Goal: Use online tool/utility: Utilize a website feature to perform a specific function

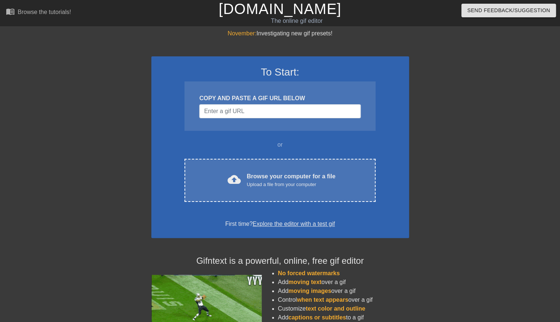
click at [244, 204] on div "To Start: COPY AND PASTE A GIF URL BELOW or cloud_upload Browse your computer f…" at bounding box center [280, 147] width 258 height 182
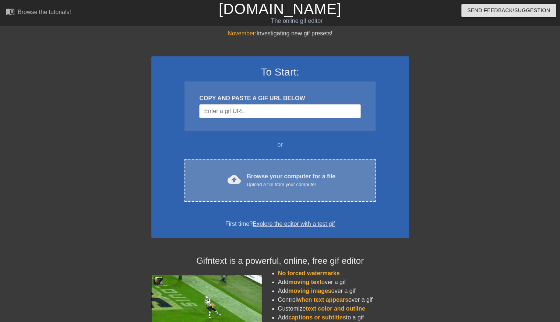
click at [255, 181] on div "Upload a file from your computer" at bounding box center [291, 184] width 89 height 7
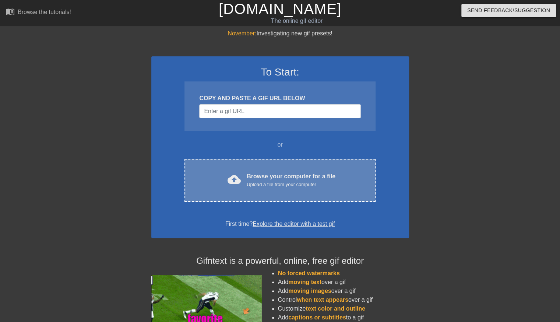
click at [268, 179] on div "Browse your computer for a file Upload a file from your computer" at bounding box center [291, 180] width 89 height 16
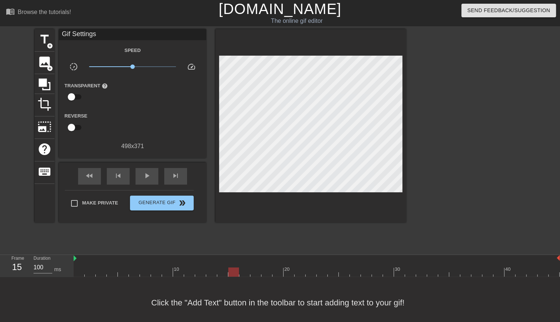
drag, startPoint x: 79, startPoint y: 273, endPoint x: 232, endPoint y: 221, distance: 161.7
click at [232, 221] on div "menu_book Browse the tutorials! [DOMAIN_NAME] The online gif editor Send Feedba…" at bounding box center [280, 164] width 560 height 328
click at [243, 268] on div at bounding box center [317, 271] width 486 height 9
click at [44, 66] on span "image" at bounding box center [45, 62] width 14 height 14
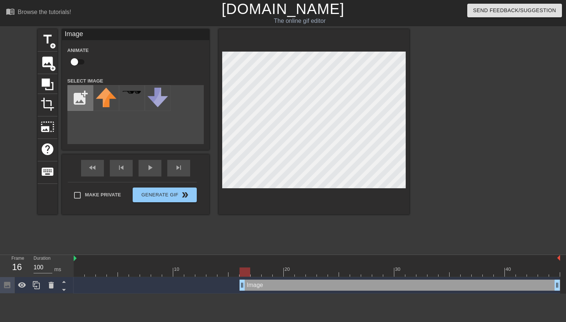
click at [75, 101] on input "file" at bounding box center [80, 97] width 25 height 25
type input "C:\fakepath\[PERSON_NAME] 001.png"
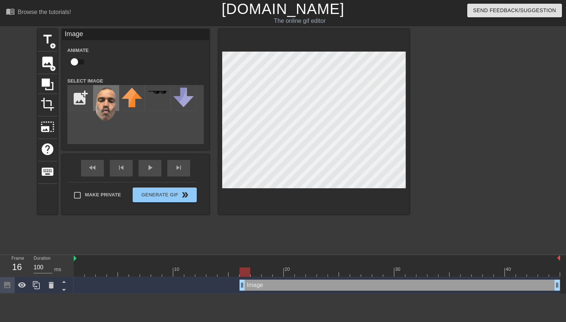
click at [99, 110] on img at bounding box center [106, 104] width 21 height 33
click at [337, 227] on div "title add_circle image add_circle crop photo_size_select_large help keyboard Im…" at bounding box center [224, 139] width 372 height 221
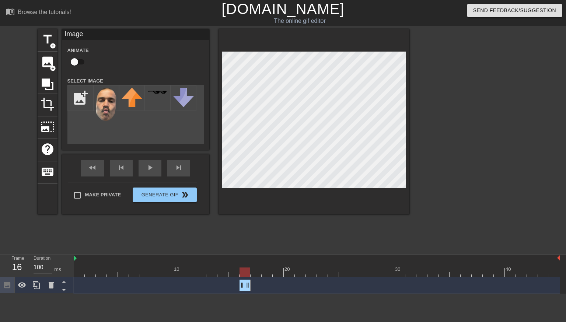
drag, startPoint x: 556, startPoint y: 286, endPoint x: 248, endPoint y: 277, distance: 308.4
click at [248, 277] on div "Image drag_handle drag_handle" at bounding box center [317, 285] width 486 height 17
click at [41, 286] on icon at bounding box center [36, 285] width 9 height 9
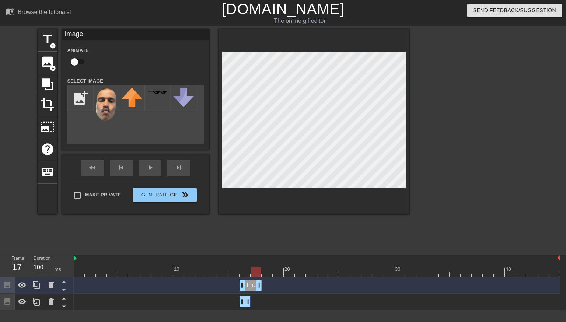
drag, startPoint x: 248, startPoint y: 286, endPoint x: 257, endPoint y: 285, distance: 8.5
click at [246, 284] on div "Image drag_handle drag_handle" at bounding box center [250, 285] width 22 height 11
drag, startPoint x: 243, startPoint y: 284, endPoint x: 250, endPoint y: 284, distance: 7.7
click at [38, 282] on icon at bounding box center [36, 285] width 7 height 8
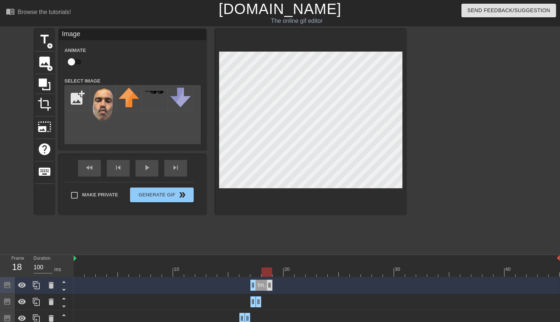
drag, startPoint x: 261, startPoint y: 285, endPoint x: 270, endPoint y: 285, distance: 8.8
drag, startPoint x: 253, startPoint y: 286, endPoint x: 260, endPoint y: 287, distance: 7.8
click at [260, 287] on div "Image drag_handle drag_handle" at bounding box center [317, 285] width 486 height 11
click at [34, 286] on icon at bounding box center [36, 285] width 9 height 9
drag, startPoint x: 269, startPoint y: 285, endPoint x: 275, endPoint y: 284, distance: 6.3
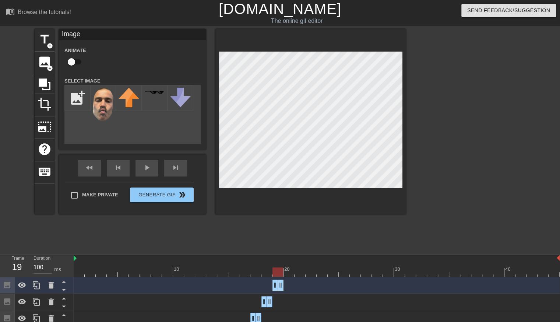
drag, startPoint x: 265, startPoint y: 285, endPoint x: 273, endPoint y: 286, distance: 8.2
click at [37, 285] on icon at bounding box center [36, 285] width 9 height 9
drag, startPoint x: 281, startPoint y: 282, endPoint x: 291, endPoint y: 283, distance: 9.6
drag, startPoint x: 274, startPoint y: 285, endPoint x: 283, endPoint y: 287, distance: 8.9
click at [283, 287] on div "Image drag_handle drag_handle" at bounding box center [317, 285] width 486 height 11
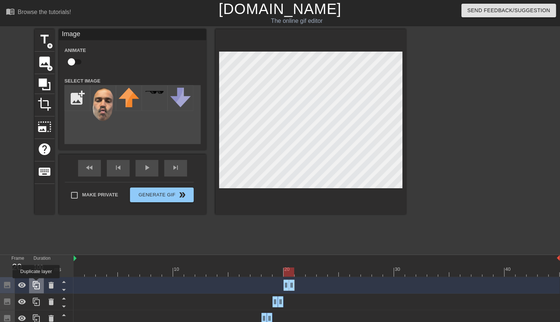
click at [36, 283] on icon at bounding box center [36, 285] width 7 height 8
drag, startPoint x: 294, startPoint y: 285, endPoint x: 302, endPoint y: 285, distance: 8.1
drag, startPoint x: 286, startPoint y: 284, endPoint x: 291, endPoint y: 284, distance: 4.8
drag, startPoint x: 289, startPoint y: 284, endPoint x: 295, endPoint y: 284, distance: 6.6
click at [34, 285] on icon at bounding box center [36, 285] width 7 height 8
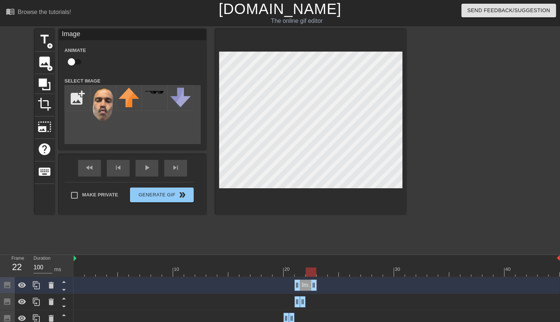
drag, startPoint x: 301, startPoint y: 284, endPoint x: 308, endPoint y: 283, distance: 6.6
drag, startPoint x: 298, startPoint y: 285, endPoint x: 306, endPoint y: 287, distance: 7.6
click at [138, 169] on div "play_arrow" at bounding box center [147, 168] width 23 height 17
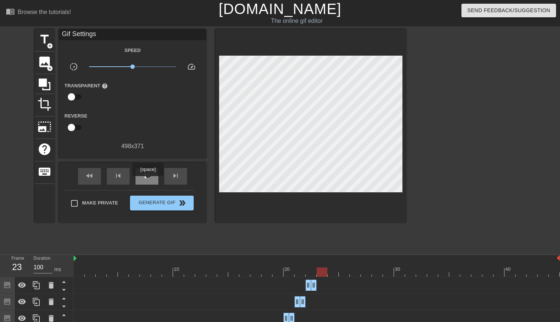
click at [148, 181] on div "pause" at bounding box center [147, 176] width 23 height 17
drag, startPoint x: 343, startPoint y: 270, endPoint x: 312, endPoint y: 270, distance: 30.9
click at [312, 270] on div at bounding box center [311, 271] width 11 height 9
click at [39, 283] on icon at bounding box center [36, 285] width 7 height 8
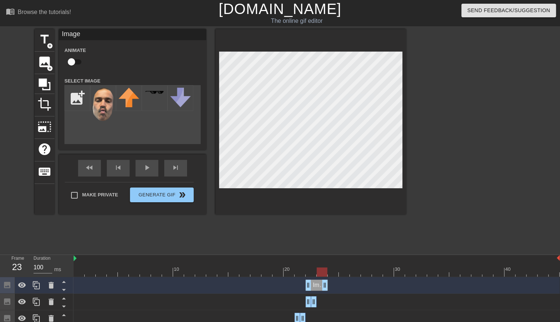
drag, startPoint x: 315, startPoint y: 283, endPoint x: 320, endPoint y: 283, distance: 5.9
drag, startPoint x: 309, startPoint y: 285, endPoint x: 316, endPoint y: 285, distance: 6.7
click at [316, 285] on div "Image drag_handle drag_handle" at bounding box center [317, 285] width 486 height 11
click at [39, 288] on icon at bounding box center [36, 285] width 9 height 9
drag, startPoint x: 323, startPoint y: 284, endPoint x: 330, endPoint y: 282, distance: 6.4
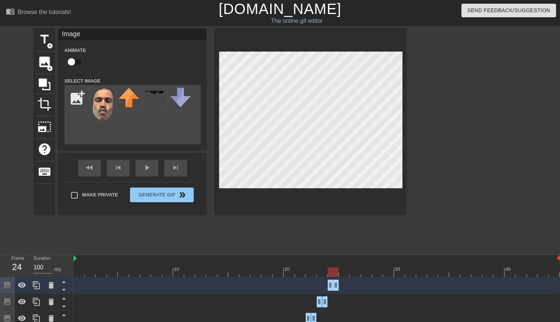
drag, startPoint x: 319, startPoint y: 286, endPoint x: 325, endPoint y: 286, distance: 6.6
click at [325, 286] on div "Image drag_handle drag_handle" at bounding box center [317, 285] width 486 height 11
click at [41, 287] on div at bounding box center [36, 285] width 15 height 16
click at [340, 287] on div "Image drag_handle drag_handle" at bounding box center [317, 285] width 486 height 11
click at [53, 285] on icon at bounding box center [51, 285] width 5 height 7
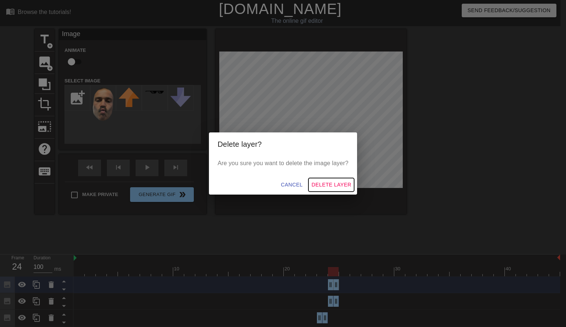
click at [330, 189] on span "Delete Layer" at bounding box center [331, 184] width 40 height 9
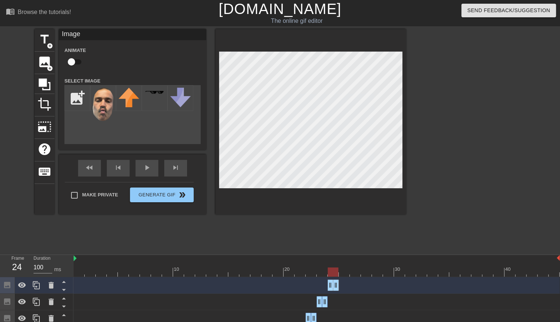
click at [320, 271] on div at bounding box center [317, 271] width 486 height 9
click at [324, 294] on div "Image drag_handle drag_handle" at bounding box center [317, 302] width 486 height 17
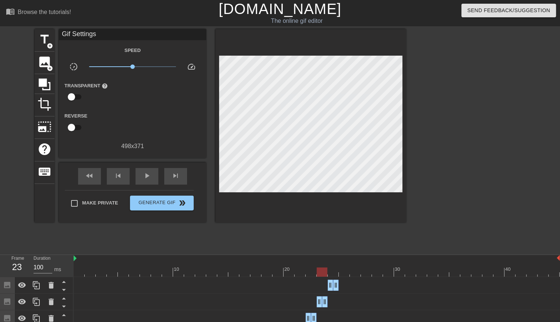
click at [328, 309] on div "Image drag_handle drag_handle" at bounding box center [317, 302] width 486 height 17
click at [338, 305] on div "Image drag_handle drag_handle" at bounding box center [317, 301] width 486 height 11
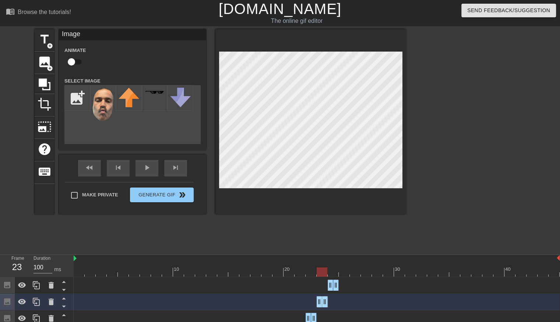
click at [336, 317] on div "Image drag_handle drag_handle" at bounding box center [317, 318] width 486 height 11
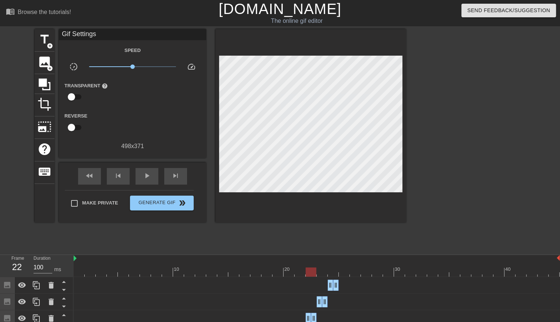
click at [309, 274] on div at bounding box center [317, 271] width 486 height 9
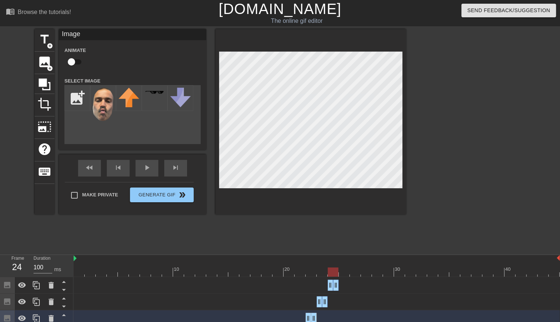
click at [329, 272] on div at bounding box center [317, 271] width 486 height 9
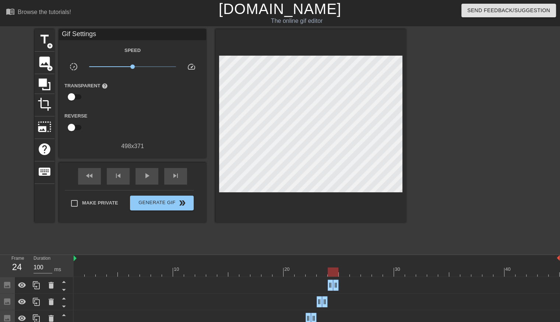
click at [344, 294] on div "Image drag_handle drag_handle" at bounding box center [317, 302] width 486 height 17
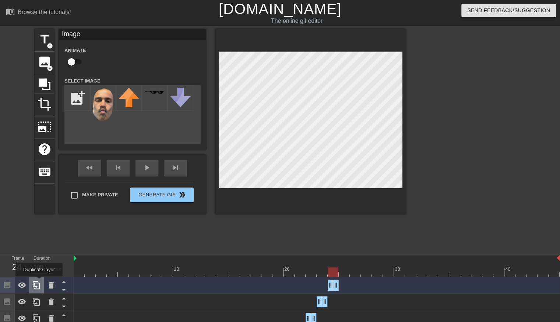
click at [39, 282] on icon at bounding box center [36, 285] width 9 height 9
drag, startPoint x: 338, startPoint y: 285, endPoint x: 345, endPoint y: 288, distance: 7.3
drag, startPoint x: 331, startPoint y: 285, endPoint x: 338, endPoint y: 287, distance: 7.6
click at [338, 287] on div "Image drag_handle drag_handle" at bounding box center [317, 285] width 486 height 11
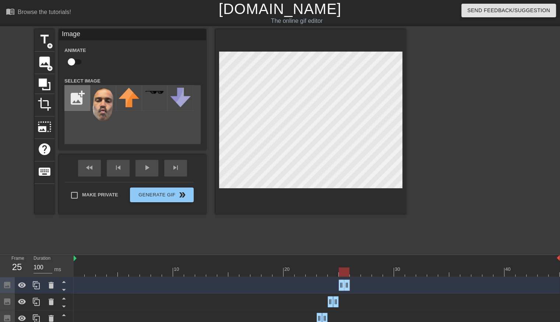
click at [76, 94] on input "file" at bounding box center [77, 97] width 25 height 25
type input "C:\fakepath\[PERSON_NAME] 002.png"
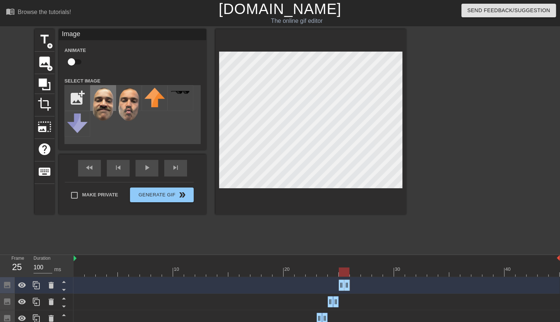
click at [106, 106] on img at bounding box center [103, 104] width 21 height 33
click at [36, 282] on icon at bounding box center [36, 285] width 7 height 8
drag, startPoint x: 345, startPoint y: 288, endPoint x: 352, endPoint y: 286, distance: 7.2
drag, startPoint x: 340, startPoint y: 285, endPoint x: 348, endPoint y: 285, distance: 7.4
click at [348, 285] on div "Image drag_handle drag_handle" at bounding box center [317, 285] width 486 height 11
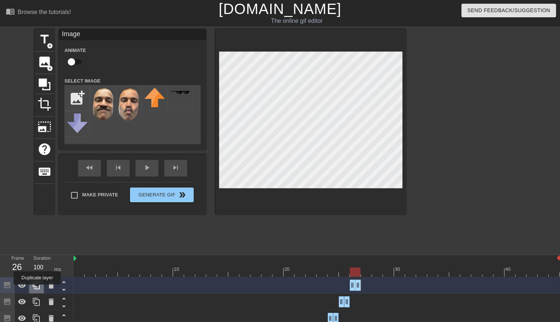
click at [37, 289] on icon at bounding box center [36, 285] width 9 height 9
drag, startPoint x: 357, startPoint y: 288, endPoint x: 363, endPoint y: 285, distance: 7.3
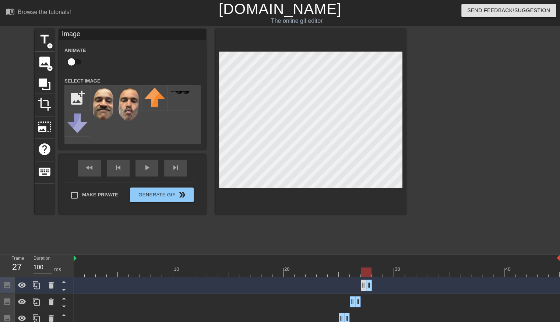
drag, startPoint x: 354, startPoint y: 286, endPoint x: 363, endPoint y: 286, distance: 8.5
click at [37, 281] on icon at bounding box center [36, 285] width 9 height 9
drag, startPoint x: 368, startPoint y: 284, endPoint x: 375, endPoint y: 285, distance: 6.7
drag, startPoint x: 364, startPoint y: 285, endPoint x: 370, endPoint y: 285, distance: 6.3
click at [370, 285] on div "Image drag_handle drag_handle" at bounding box center [317, 285] width 486 height 11
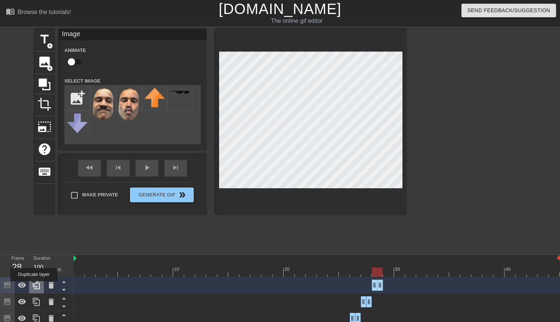
click at [35, 286] on icon at bounding box center [36, 285] width 9 height 9
drag, startPoint x: 379, startPoint y: 283, endPoint x: 386, endPoint y: 282, distance: 6.4
drag, startPoint x: 375, startPoint y: 285, endPoint x: 381, endPoint y: 286, distance: 6.1
click at [381, 286] on div "Image drag_handle drag_handle" at bounding box center [317, 285] width 486 height 11
click at [39, 287] on icon at bounding box center [36, 285] width 7 height 8
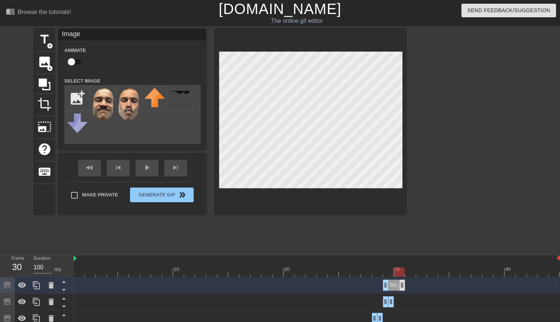
drag, startPoint x: 392, startPoint y: 288, endPoint x: 399, endPoint y: 287, distance: 7.1
drag, startPoint x: 386, startPoint y: 283, endPoint x: 393, endPoint y: 285, distance: 7.5
click at [393, 285] on div "Image drag_handle drag_handle" at bounding box center [317, 285] width 486 height 11
click at [38, 289] on icon at bounding box center [36, 285] width 7 height 8
drag, startPoint x: 403, startPoint y: 288, endPoint x: 410, endPoint y: 287, distance: 7.0
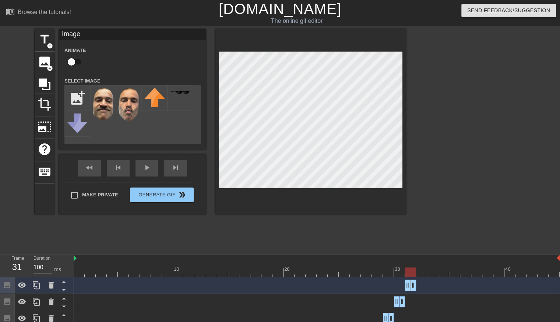
drag, startPoint x: 398, startPoint y: 283, endPoint x: 404, endPoint y: 285, distance: 6.6
click at [404, 285] on div "Image drag_handle drag_handle" at bounding box center [317, 285] width 486 height 11
click at [33, 286] on icon at bounding box center [36, 285] width 7 height 8
drag, startPoint x: 412, startPoint y: 285, endPoint x: 419, endPoint y: 287, distance: 6.8
drag, startPoint x: 408, startPoint y: 287, endPoint x: 415, endPoint y: 291, distance: 8.1
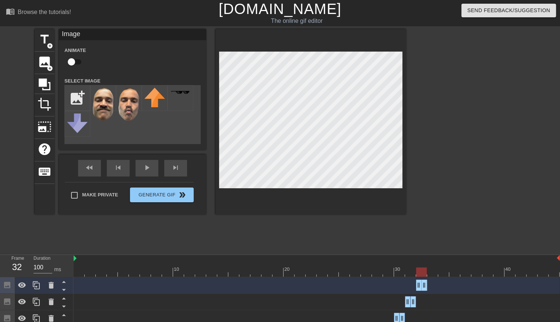
click at [415, 291] on div "Image drag_handle drag_handle" at bounding box center [317, 285] width 486 height 17
click at [39, 282] on icon at bounding box center [36, 285] width 9 height 9
drag, startPoint x: 425, startPoint y: 287, endPoint x: 431, endPoint y: 287, distance: 6.6
drag, startPoint x: 417, startPoint y: 282, endPoint x: 424, endPoint y: 284, distance: 7.7
click at [424, 284] on div "Image drag_handle drag_handle" at bounding box center [317, 285] width 486 height 11
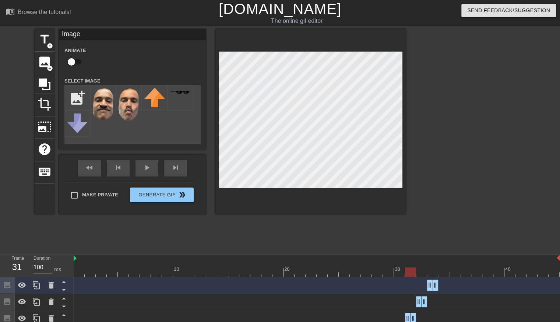
click at [415, 270] on div at bounding box center [317, 271] width 486 height 9
click at [420, 275] on div at bounding box center [317, 271] width 486 height 9
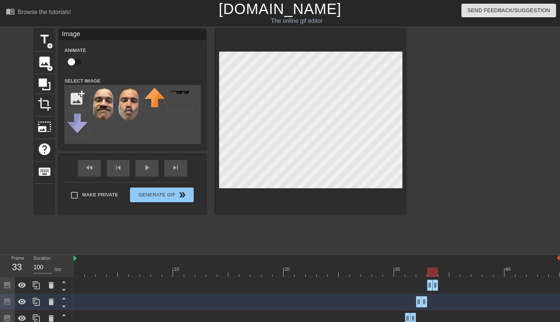
click at [432, 268] on div at bounding box center [317, 271] width 486 height 9
click at [33, 284] on icon at bounding box center [36, 285] width 7 height 8
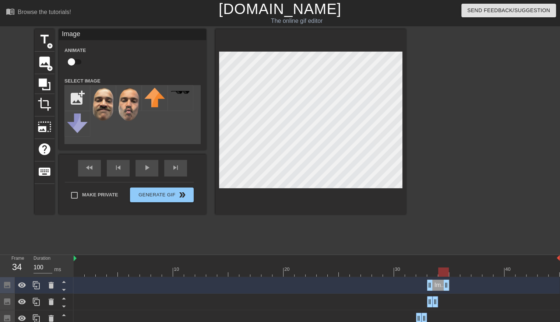
drag, startPoint x: 436, startPoint y: 287, endPoint x: 443, endPoint y: 290, distance: 7.6
drag, startPoint x: 429, startPoint y: 287, endPoint x: 436, endPoint y: 288, distance: 7.4
click at [436, 288] on div "Image drag_handle drag_handle" at bounding box center [317, 285] width 486 height 11
click at [40, 282] on icon at bounding box center [36, 285] width 9 height 9
drag, startPoint x: 447, startPoint y: 287, endPoint x: 455, endPoint y: 287, distance: 8.5
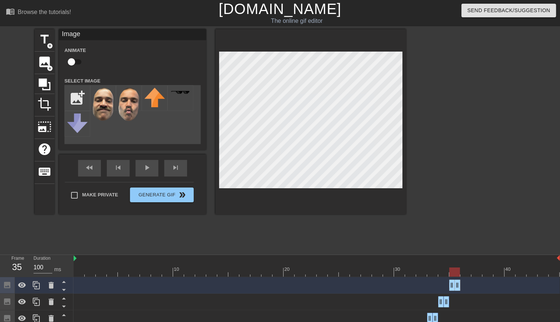
drag, startPoint x: 439, startPoint y: 285, endPoint x: 449, endPoint y: 285, distance: 9.9
click at [449, 285] on div "Image drag_handle drag_handle" at bounding box center [317, 285] width 486 height 11
click at [37, 284] on icon at bounding box center [36, 285] width 9 height 9
drag, startPoint x: 457, startPoint y: 284, endPoint x: 466, endPoint y: 286, distance: 9.0
drag, startPoint x: 451, startPoint y: 283, endPoint x: 459, endPoint y: 285, distance: 8.0
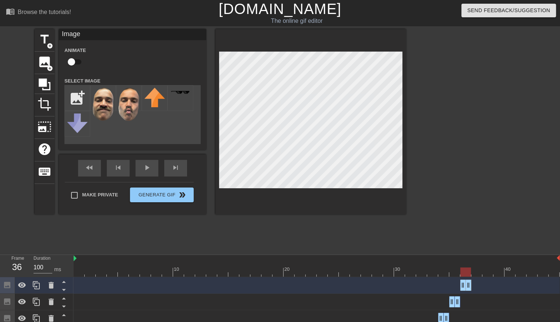
click at [459, 285] on div "Image drag_handle drag_handle" at bounding box center [317, 285] width 486 height 11
click at [35, 287] on icon at bounding box center [36, 285] width 7 height 8
drag, startPoint x: 470, startPoint y: 286, endPoint x: 477, endPoint y: 288, distance: 7.3
drag, startPoint x: 463, startPoint y: 285, endPoint x: 471, endPoint y: 287, distance: 8.4
click at [471, 287] on div "Image drag_handle drag_handle" at bounding box center [317, 285] width 486 height 11
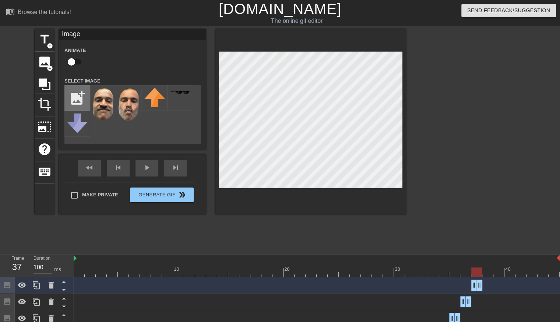
click at [75, 95] on input "file" at bounding box center [77, 97] width 25 height 25
type input "C:\fakepath\[PERSON_NAME] 003.png"
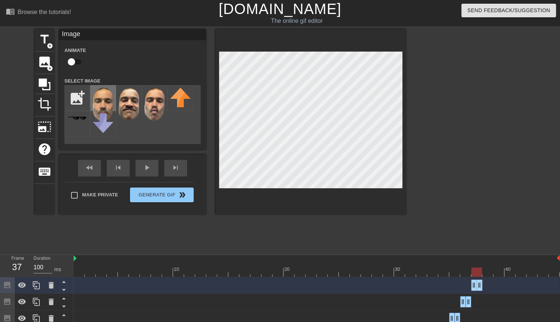
click at [106, 101] on img at bounding box center [103, 105] width 21 height 34
click at [35, 282] on icon at bounding box center [36, 285] width 9 height 9
drag, startPoint x: 480, startPoint y: 286, endPoint x: 487, endPoint y: 285, distance: 7.5
drag, startPoint x: 474, startPoint y: 284, endPoint x: 478, endPoint y: 283, distance: 4.2
drag, startPoint x: 475, startPoint y: 285, endPoint x: 485, endPoint y: 284, distance: 10.0
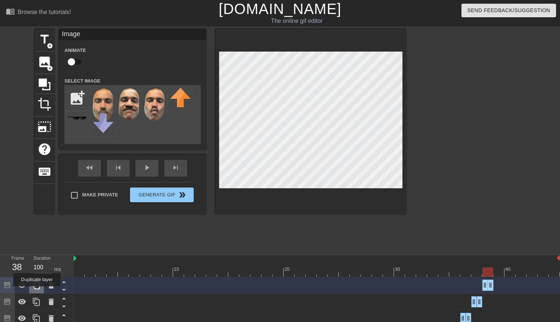
click at [37, 289] on icon at bounding box center [36, 285] width 9 height 9
drag, startPoint x: 492, startPoint y: 284, endPoint x: 499, endPoint y: 284, distance: 7.0
drag, startPoint x: 483, startPoint y: 283, endPoint x: 491, endPoint y: 284, distance: 7.4
click at [491, 284] on div "Image drag_handle drag_handle" at bounding box center [317, 285] width 486 height 11
click at [34, 291] on div at bounding box center [36, 285] width 15 height 16
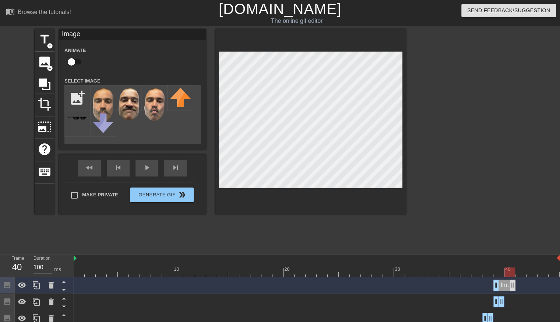
drag, startPoint x: 503, startPoint y: 285, endPoint x: 512, endPoint y: 287, distance: 8.6
drag, startPoint x: 496, startPoint y: 288, endPoint x: 503, endPoint y: 289, distance: 7.4
click at [503, 289] on div "Image drag_handle drag_handle" at bounding box center [317, 285] width 486 height 11
click at [40, 289] on icon at bounding box center [36, 285] width 9 height 9
drag, startPoint x: 512, startPoint y: 285, endPoint x: 520, endPoint y: 284, distance: 8.5
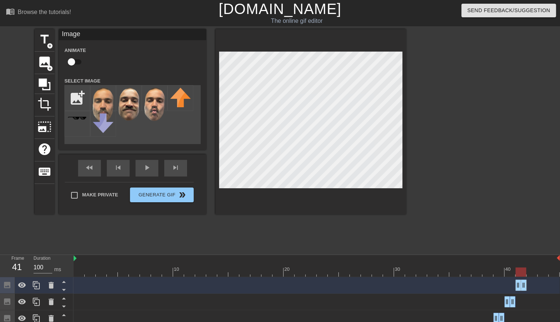
drag, startPoint x: 508, startPoint y: 286, endPoint x: 514, endPoint y: 287, distance: 6.3
click at [514, 287] on div "Image drag_handle drag_handle" at bounding box center [317, 285] width 486 height 11
click at [36, 288] on icon at bounding box center [36, 285] width 9 height 9
drag, startPoint x: 523, startPoint y: 288, endPoint x: 535, endPoint y: 291, distance: 11.9
click at [535, 291] on div "Image drag_handle drag_handle" at bounding box center [317, 285] width 486 height 17
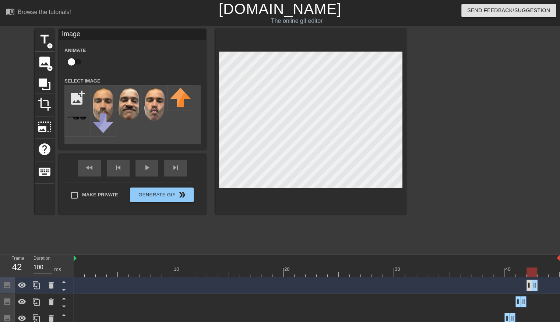
drag, startPoint x: 516, startPoint y: 285, endPoint x: 527, endPoint y: 286, distance: 11.1
click at [38, 289] on icon at bounding box center [36, 285] width 7 height 8
drag, startPoint x: 537, startPoint y: 281, endPoint x: 541, endPoint y: 283, distance: 5.3
click at [541, 283] on div "Image drag_handle drag_handle" at bounding box center [317, 285] width 486 height 11
drag, startPoint x: 535, startPoint y: 287, endPoint x: 544, endPoint y: 289, distance: 9.1
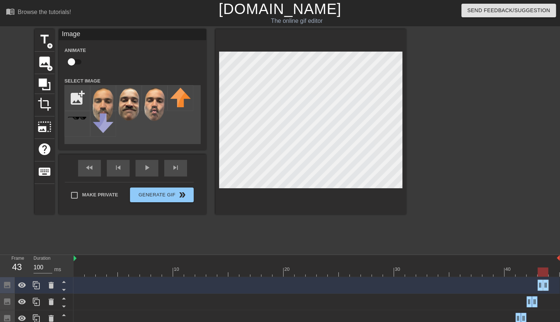
drag, startPoint x: 530, startPoint y: 287, endPoint x: 539, endPoint y: 287, distance: 8.5
click at [41, 283] on icon at bounding box center [36, 285] width 9 height 9
drag, startPoint x: 546, startPoint y: 288, endPoint x: 556, endPoint y: 288, distance: 10.3
drag, startPoint x: 541, startPoint y: 287, endPoint x: 550, endPoint y: 288, distance: 9.2
click at [153, 169] on div "play_arrow" at bounding box center [147, 168] width 23 height 17
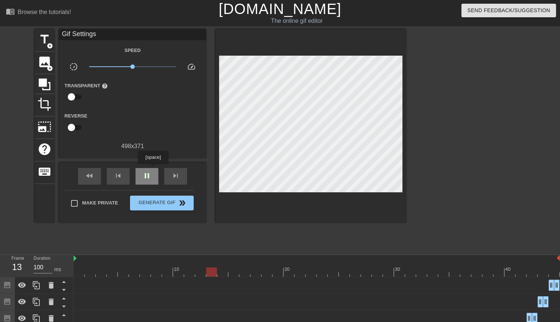
click at [153, 169] on div "pause" at bounding box center [147, 176] width 23 height 17
click at [150, 181] on div "play_arrow" at bounding box center [147, 176] width 23 height 17
click at [150, 181] on div "pause" at bounding box center [147, 176] width 23 height 17
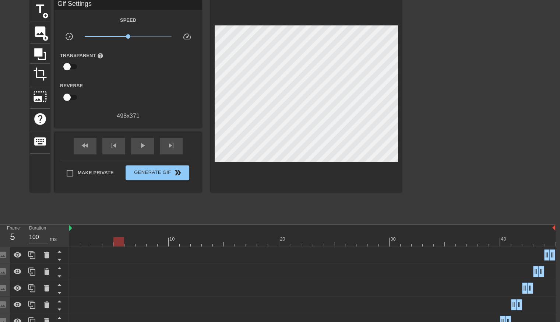
scroll to position [2, 4]
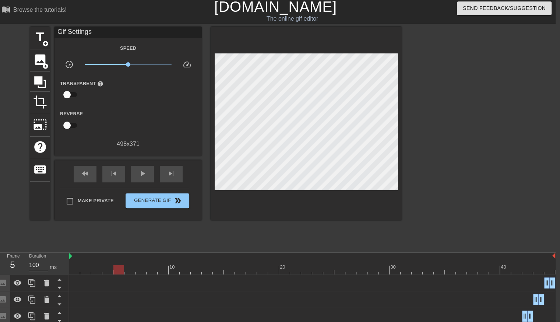
click at [246, 269] on div at bounding box center [312, 269] width 486 height 9
click at [242, 271] on div at bounding box center [312, 269] width 486 height 9
click at [230, 271] on div at bounding box center [312, 269] width 486 height 9
click at [241, 271] on div at bounding box center [312, 269] width 486 height 9
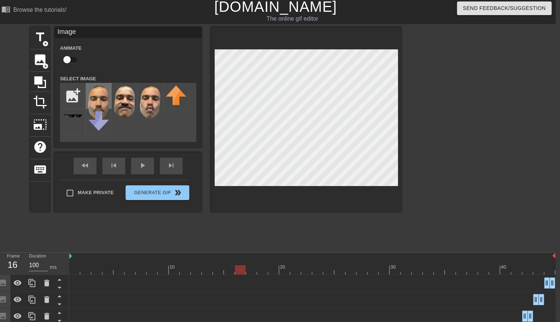
click at [100, 98] on img at bounding box center [98, 102] width 21 height 34
click at [253, 269] on div at bounding box center [312, 269] width 486 height 9
click at [108, 97] on img at bounding box center [98, 102] width 21 height 34
click at [96, 103] on img at bounding box center [98, 102] width 21 height 34
click at [258, 266] on div at bounding box center [312, 269] width 486 height 9
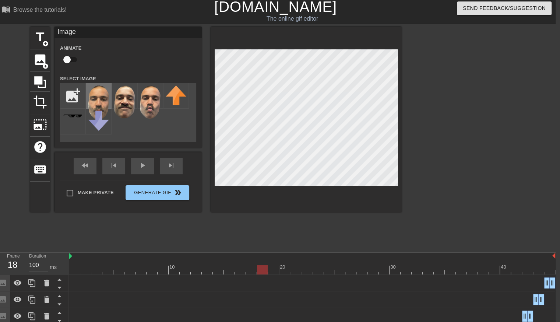
click at [94, 93] on img at bounding box center [98, 102] width 21 height 34
click at [271, 271] on div at bounding box center [312, 269] width 486 height 9
click at [100, 95] on img at bounding box center [98, 102] width 21 height 34
click at [281, 273] on div at bounding box center [312, 269] width 486 height 9
click at [103, 94] on img at bounding box center [98, 102] width 21 height 34
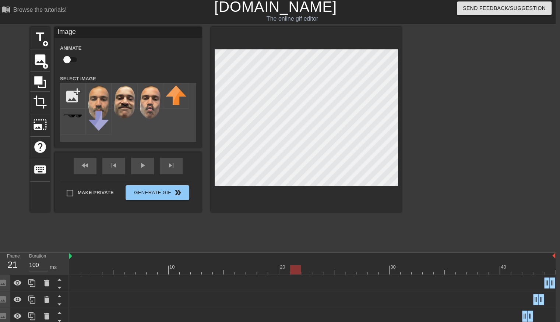
click at [296, 266] on div at bounding box center [312, 269] width 486 height 9
click at [96, 93] on img at bounding box center [98, 102] width 21 height 34
click at [306, 270] on div at bounding box center [312, 269] width 486 height 9
click at [98, 99] on img at bounding box center [98, 102] width 21 height 34
click at [319, 267] on div at bounding box center [312, 269] width 486 height 9
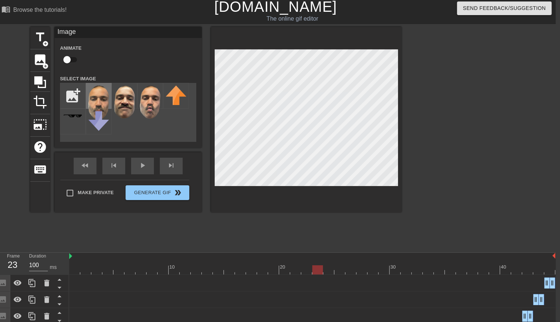
click at [100, 94] on img at bounding box center [98, 102] width 21 height 34
click at [328, 267] on div at bounding box center [312, 269] width 486 height 9
click at [96, 93] on img at bounding box center [98, 102] width 21 height 34
click at [340, 269] on div at bounding box center [312, 269] width 486 height 9
click at [357, 270] on div at bounding box center [312, 269] width 486 height 9
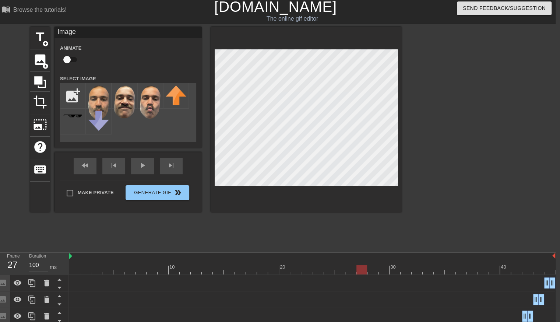
click at [406, 268] on div at bounding box center [312, 269] width 486 height 9
click at [411, 270] on div at bounding box center [406, 269] width 11 height 9
click at [415, 270] on div at bounding box center [312, 269] width 486 height 9
click at [426, 268] on div at bounding box center [312, 269] width 486 height 9
click at [437, 268] on div at bounding box center [312, 269] width 486 height 9
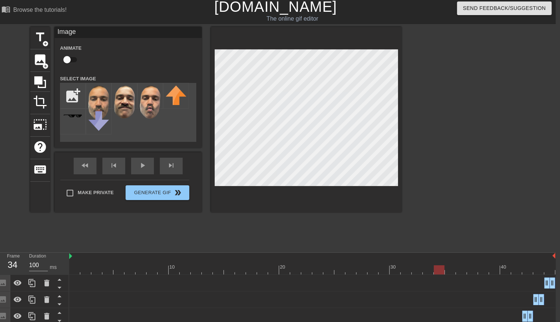
click at [447, 268] on div at bounding box center [312, 269] width 486 height 9
click at [462, 273] on div at bounding box center [312, 269] width 486 height 9
click at [471, 271] on div at bounding box center [312, 269] width 486 height 9
click at [149, 101] on img at bounding box center [150, 101] width 21 height 33
click at [485, 273] on div at bounding box center [312, 269] width 486 height 9
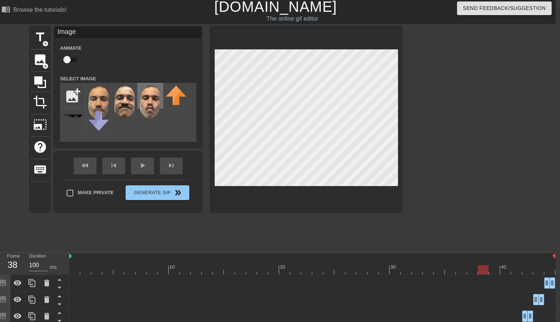
click at [151, 103] on img at bounding box center [150, 101] width 21 height 33
click at [494, 269] on div at bounding box center [312, 269] width 486 height 9
click at [154, 95] on img at bounding box center [150, 101] width 21 height 33
click at [506, 272] on div at bounding box center [312, 269] width 486 height 9
click at [150, 98] on img at bounding box center [150, 101] width 21 height 33
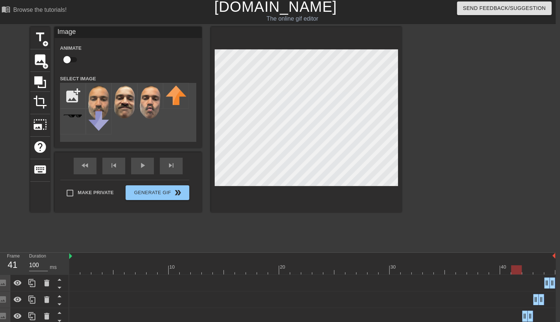
click at [519, 272] on div at bounding box center [312, 269] width 486 height 9
click at [155, 101] on img at bounding box center [150, 101] width 21 height 33
click at [157, 100] on img at bounding box center [150, 101] width 21 height 33
click at [505, 270] on div at bounding box center [312, 269] width 486 height 9
click at [146, 97] on img at bounding box center [150, 101] width 21 height 33
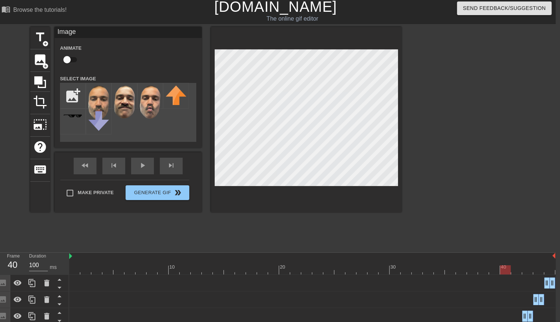
click at [491, 269] on div at bounding box center [312, 269] width 486 height 9
click at [477, 269] on div at bounding box center [312, 269] width 486 height 9
click at [461, 270] on div at bounding box center [312, 269] width 486 height 9
click at [472, 271] on div at bounding box center [312, 269] width 486 height 9
click at [519, 272] on div at bounding box center [312, 269] width 486 height 9
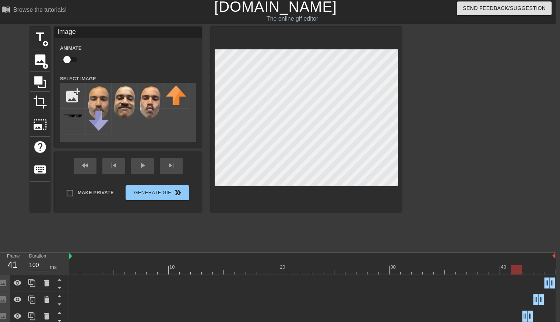
click at [531, 268] on div at bounding box center [312, 269] width 486 height 9
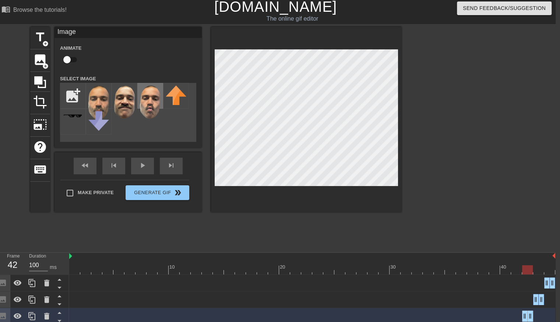
click at [150, 96] on img at bounding box center [150, 101] width 21 height 33
click at [538, 270] on div at bounding box center [312, 269] width 486 height 9
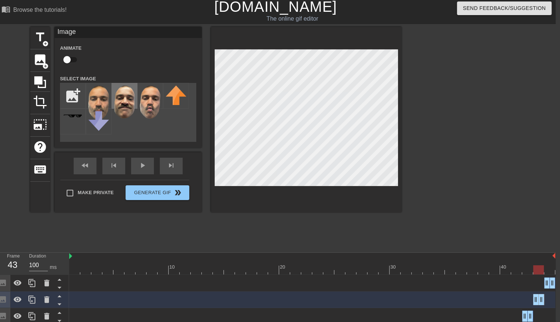
click at [130, 101] on img at bounding box center [124, 101] width 21 height 33
click at [152, 104] on img at bounding box center [150, 101] width 21 height 33
click at [551, 271] on div at bounding box center [312, 269] width 486 height 9
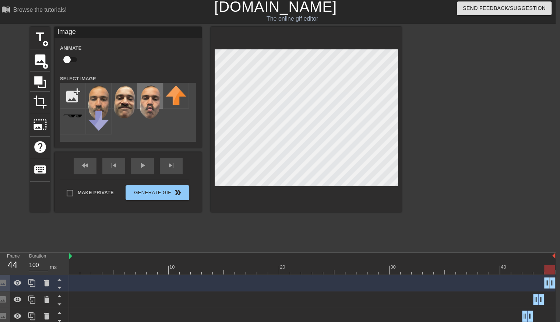
click at [155, 99] on img at bounding box center [150, 101] width 21 height 33
click at [144, 171] on div "play_arrow" at bounding box center [142, 166] width 23 height 17
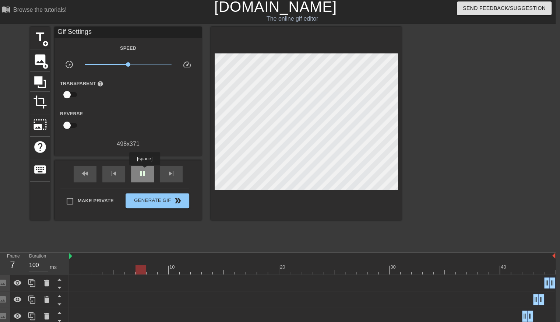
click at [144, 171] on span "pause" at bounding box center [142, 173] width 9 height 9
click at [294, 271] on div at bounding box center [312, 269] width 486 height 9
click at [284, 271] on div at bounding box center [312, 269] width 486 height 9
click at [275, 271] on div at bounding box center [312, 269] width 486 height 9
click at [266, 271] on div at bounding box center [312, 269] width 486 height 9
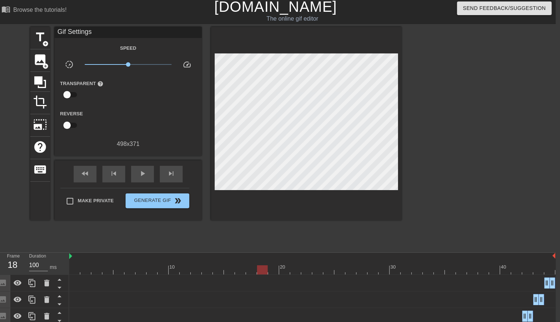
click at [251, 271] on div at bounding box center [312, 269] width 486 height 9
click at [239, 269] on div at bounding box center [312, 269] width 486 height 9
click at [228, 269] on div at bounding box center [312, 269] width 486 height 9
click at [244, 271] on div at bounding box center [312, 269] width 486 height 9
click at [35, 59] on span "image" at bounding box center [40, 60] width 14 height 14
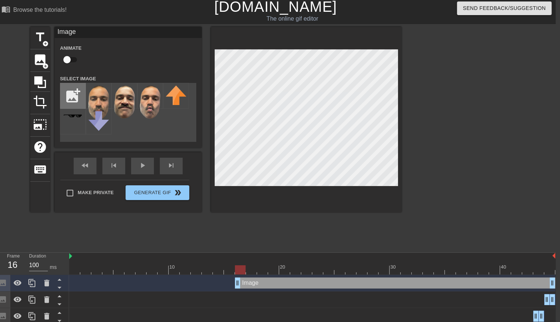
click at [66, 92] on input "file" at bounding box center [72, 95] width 25 height 25
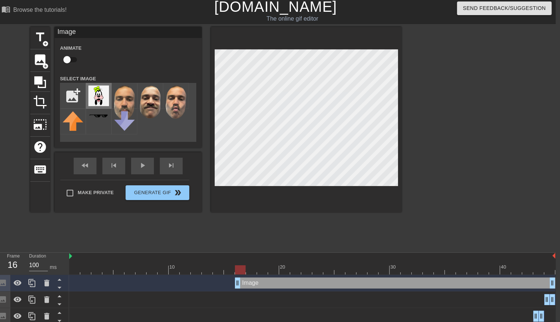
click at [98, 99] on img at bounding box center [98, 95] width 21 height 21
click at [77, 99] on input "file" at bounding box center [72, 95] width 25 height 25
type input "C:\fakepath\Goofy.png"
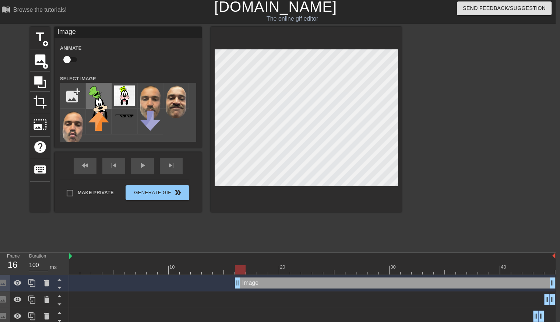
click at [97, 95] on img at bounding box center [98, 102] width 21 height 35
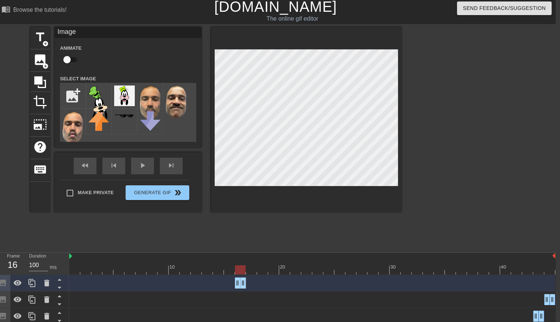
drag, startPoint x: 553, startPoint y: 284, endPoint x: 247, endPoint y: 260, distance: 306.6
click at [30, 281] on icon at bounding box center [31, 283] width 7 height 8
drag, startPoint x: 242, startPoint y: 282, endPoint x: 250, endPoint y: 282, distance: 8.1
drag, startPoint x: 240, startPoint y: 282, endPoint x: 250, endPoint y: 282, distance: 10.3
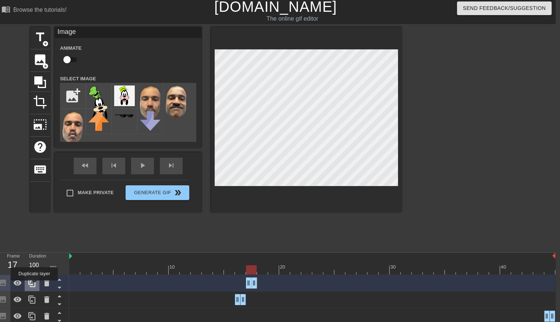
click at [34, 285] on icon at bounding box center [32, 282] width 9 height 9
drag, startPoint x: 253, startPoint y: 280, endPoint x: 262, endPoint y: 281, distance: 9.2
drag, startPoint x: 251, startPoint y: 283, endPoint x: 259, endPoint y: 283, distance: 8.1
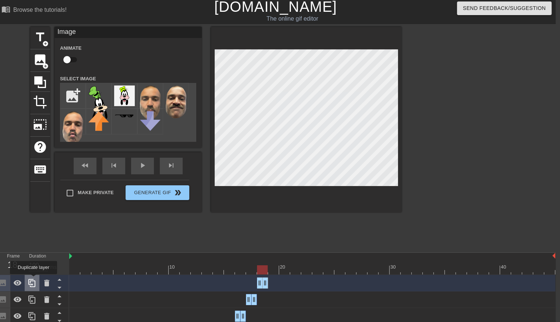
click at [34, 280] on icon at bounding box center [32, 282] width 9 height 9
drag, startPoint x: 266, startPoint y: 279, endPoint x: 273, endPoint y: 279, distance: 7.0
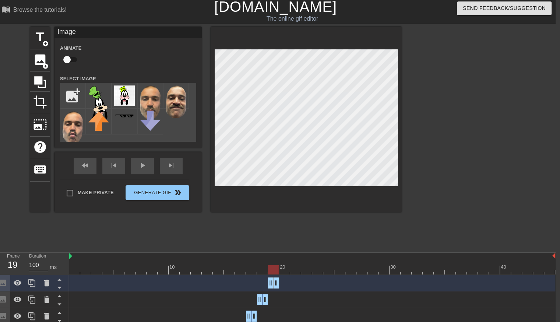
drag, startPoint x: 260, startPoint y: 285, endPoint x: 267, endPoint y: 285, distance: 7.8
click at [267, 285] on div "Image drag_handle drag_handle" at bounding box center [312, 282] width 486 height 11
click at [35, 287] on icon at bounding box center [31, 283] width 7 height 8
drag, startPoint x: 276, startPoint y: 279, endPoint x: 285, endPoint y: 279, distance: 8.8
drag, startPoint x: 269, startPoint y: 284, endPoint x: 276, endPoint y: 285, distance: 7.1
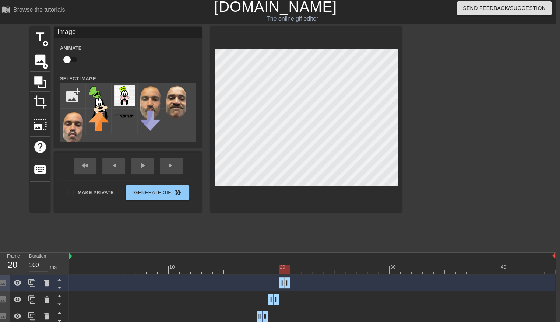
click at [276, 285] on div "Image drag_handle drag_handle" at bounding box center [312, 282] width 486 height 11
click at [32, 287] on icon at bounding box center [32, 282] width 9 height 9
drag, startPoint x: 287, startPoint y: 282, endPoint x: 297, endPoint y: 282, distance: 10.7
drag, startPoint x: 281, startPoint y: 283, endPoint x: 289, endPoint y: 284, distance: 8.9
click at [289, 284] on div "Image drag_handle drag_handle" at bounding box center [312, 282] width 486 height 11
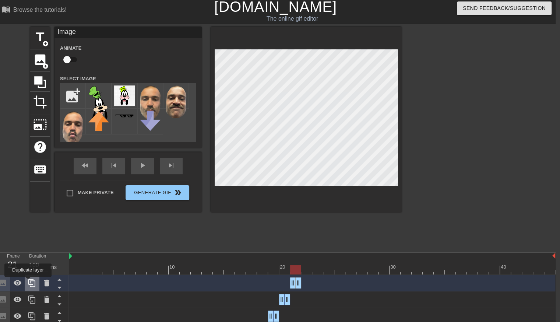
click at [28, 282] on icon at bounding box center [32, 282] width 9 height 9
drag, startPoint x: 298, startPoint y: 282, endPoint x: 306, endPoint y: 280, distance: 8.0
drag, startPoint x: 293, startPoint y: 282, endPoint x: 301, endPoint y: 283, distance: 7.4
click at [301, 283] on div "Image drag_handle drag_handle" at bounding box center [312, 282] width 486 height 11
click at [30, 284] on icon at bounding box center [32, 282] width 9 height 9
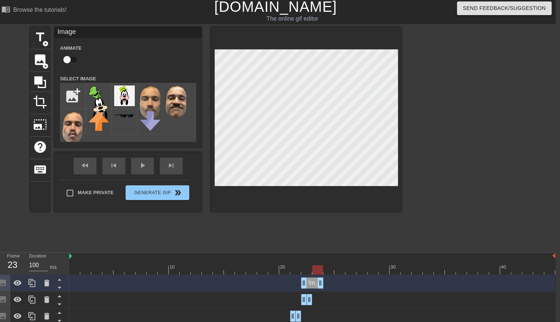
drag, startPoint x: 310, startPoint y: 284, endPoint x: 316, endPoint y: 281, distance: 6.8
drag, startPoint x: 303, startPoint y: 282, endPoint x: 315, endPoint y: 282, distance: 11.1
click at [36, 285] on icon at bounding box center [32, 282] width 9 height 9
drag, startPoint x: 320, startPoint y: 283, endPoint x: 327, endPoint y: 283, distance: 6.6
drag, startPoint x: 316, startPoint y: 281, endPoint x: 324, endPoint y: 281, distance: 8.5
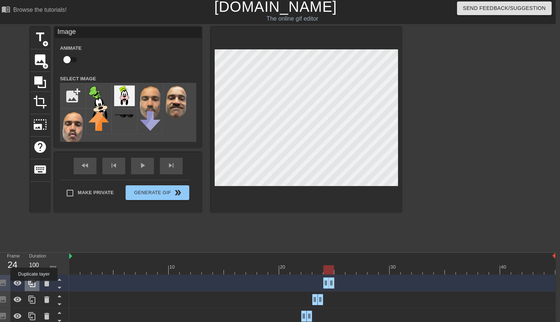
click at [34, 285] on icon at bounding box center [32, 282] width 9 height 9
drag, startPoint x: 333, startPoint y: 282, endPoint x: 340, endPoint y: 281, distance: 7.4
drag, startPoint x: 325, startPoint y: 284, endPoint x: 333, endPoint y: 284, distance: 8.1
click at [333, 284] on div "Image drag_handle drag_handle" at bounding box center [312, 282] width 486 height 11
click at [328, 270] on div at bounding box center [312, 269] width 486 height 9
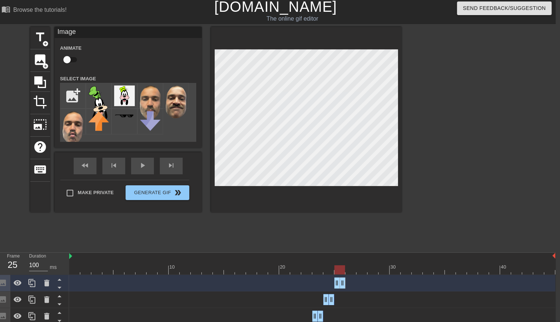
click at [341, 270] on div at bounding box center [312, 269] width 486 height 9
click at [34, 280] on icon at bounding box center [32, 282] width 9 height 9
drag, startPoint x: 341, startPoint y: 283, endPoint x: 348, endPoint y: 283, distance: 7.7
drag, startPoint x: 336, startPoint y: 283, endPoint x: 348, endPoint y: 284, distance: 11.8
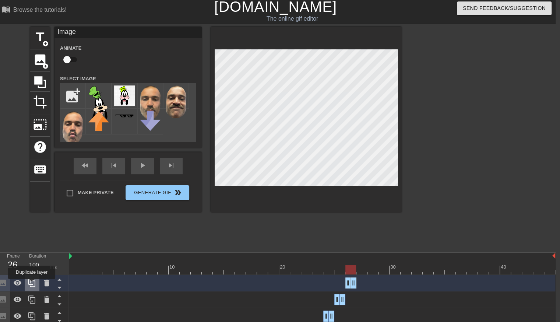
click at [32, 284] on icon at bounding box center [31, 283] width 7 height 8
drag, startPoint x: 353, startPoint y: 282, endPoint x: 365, endPoint y: 283, distance: 11.8
drag, startPoint x: 350, startPoint y: 283, endPoint x: 358, endPoint y: 284, distance: 7.8
click at [350, 270] on div at bounding box center [312, 269] width 486 height 9
click at [361, 270] on div at bounding box center [312, 269] width 486 height 9
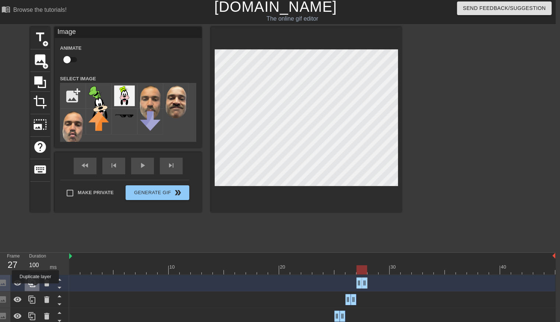
click at [35, 288] on div at bounding box center [32, 283] width 15 height 16
drag, startPoint x: 363, startPoint y: 282, endPoint x: 372, endPoint y: 280, distance: 9.0
drag, startPoint x: 359, startPoint y: 283, endPoint x: 368, endPoint y: 283, distance: 8.1
click at [362, 267] on div at bounding box center [312, 269] width 486 height 9
click at [375, 271] on div at bounding box center [312, 269] width 486 height 9
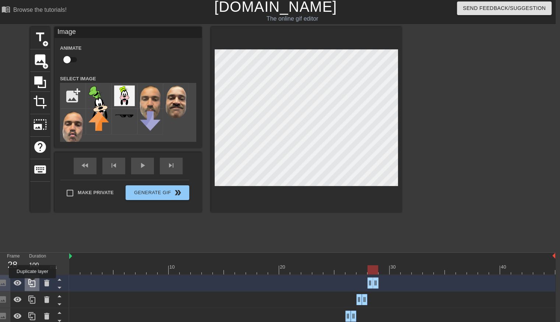
click at [32, 283] on icon at bounding box center [32, 282] width 9 height 9
drag, startPoint x: 376, startPoint y: 284, endPoint x: 384, endPoint y: 284, distance: 7.8
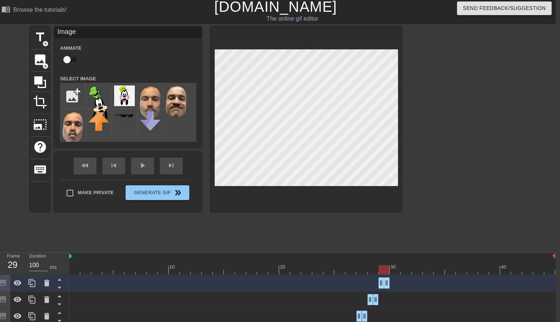
drag, startPoint x: 371, startPoint y: 281, endPoint x: 381, endPoint y: 281, distance: 10.0
click at [37, 283] on div at bounding box center [32, 283] width 15 height 16
drag, startPoint x: 388, startPoint y: 280, endPoint x: 395, endPoint y: 282, distance: 6.8
drag, startPoint x: 382, startPoint y: 281, endPoint x: 395, endPoint y: 280, distance: 12.6
click at [383, 264] on div at bounding box center [384, 264] width 11 height 9
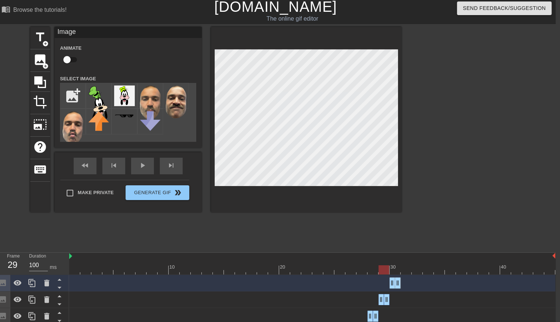
click at [395, 268] on div at bounding box center [312, 269] width 486 height 9
click at [37, 290] on div at bounding box center [32, 283] width 15 height 16
drag, startPoint x: 398, startPoint y: 285, endPoint x: 406, endPoint y: 284, distance: 7.8
drag, startPoint x: 391, startPoint y: 282, endPoint x: 400, endPoint y: 282, distance: 8.8
click at [400, 282] on div "Image drag_handle drag_handle" at bounding box center [312, 282] width 486 height 11
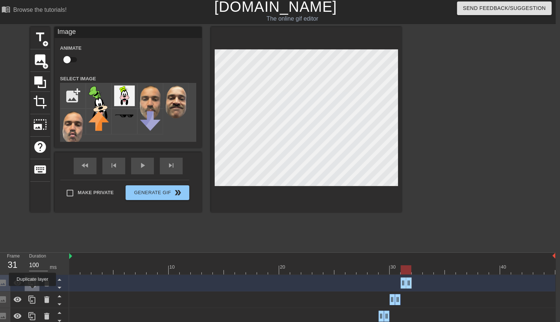
click at [34, 288] on div at bounding box center [32, 283] width 15 height 16
drag, startPoint x: 409, startPoint y: 285, endPoint x: 417, endPoint y: 285, distance: 8.1
drag, startPoint x: 403, startPoint y: 281, endPoint x: 410, endPoint y: 283, distance: 6.9
click at [410, 283] on div "Image drag_handle drag_handle" at bounding box center [312, 282] width 486 height 11
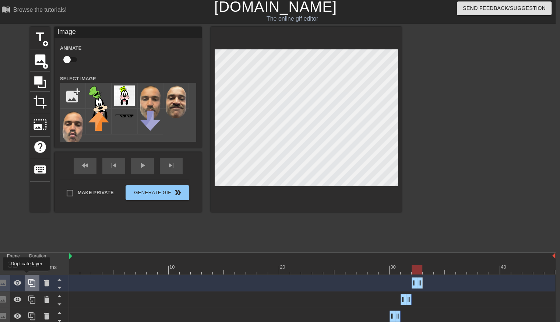
click at [27, 275] on div at bounding box center [32, 283] width 15 height 16
drag, startPoint x: 421, startPoint y: 284, endPoint x: 430, endPoint y: 282, distance: 9.3
drag, startPoint x: 415, startPoint y: 281, endPoint x: 423, endPoint y: 282, distance: 7.5
click at [35, 287] on icon at bounding box center [31, 283] width 7 height 8
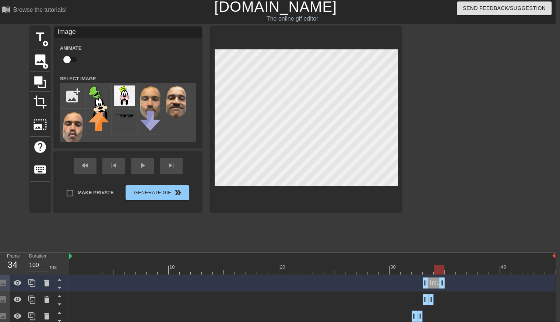
drag, startPoint x: 432, startPoint y: 280, endPoint x: 439, endPoint y: 278, distance: 6.9
drag, startPoint x: 426, startPoint y: 282, endPoint x: 432, endPoint y: 281, distance: 6.1
click at [432, 281] on div "Image drag_handle drag_handle" at bounding box center [312, 282] width 486 height 11
click at [425, 268] on div at bounding box center [312, 269] width 486 height 9
click at [441, 273] on div at bounding box center [312, 269] width 486 height 9
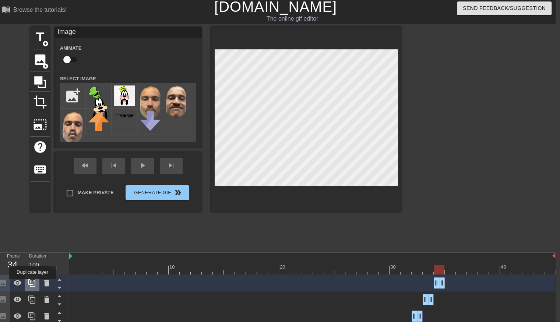
click at [32, 284] on icon at bounding box center [31, 283] width 7 height 8
drag, startPoint x: 441, startPoint y: 281, endPoint x: 450, endPoint y: 281, distance: 9.2
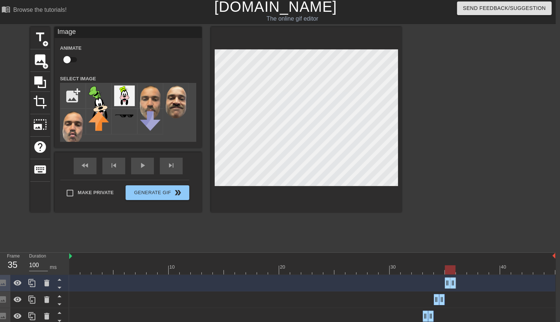
drag, startPoint x: 438, startPoint y: 283, endPoint x: 450, endPoint y: 285, distance: 12.6
click at [29, 285] on icon at bounding box center [32, 282] width 9 height 9
drag, startPoint x: 455, startPoint y: 281, endPoint x: 462, endPoint y: 283, distance: 7.0
drag, startPoint x: 448, startPoint y: 283, endPoint x: 456, endPoint y: 285, distance: 8.2
click at [32, 285] on icon at bounding box center [31, 283] width 7 height 8
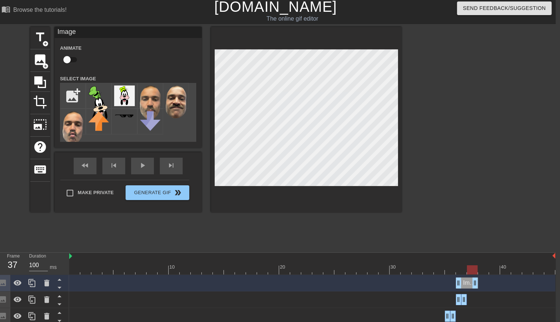
drag, startPoint x: 463, startPoint y: 283, endPoint x: 473, endPoint y: 282, distance: 9.6
drag, startPoint x: 459, startPoint y: 282, endPoint x: 466, endPoint y: 283, distance: 7.4
click at [466, 283] on div "Image drag_handle drag_handle" at bounding box center [312, 282] width 486 height 11
click at [35, 278] on div at bounding box center [32, 283] width 15 height 16
drag, startPoint x: 475, startPoint y: 283, endPoint x: 483, endPoint y: 283, distance: 8.1
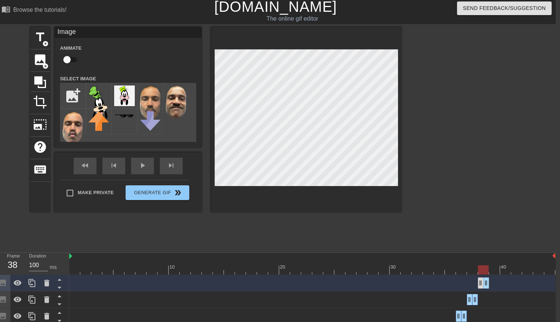
drag, startPoint x: 469, startPoint y: 284, endPoint x: 479, endPoint y: 285, distance: 10.0
click at [31, 284] on icon at bounding box center [32, 282] width 9 height 9
drag, startPoint x: 486, startPoint y: 284, endPoint x: 492, endPoint y: 282, distance: 6.8
drag, startPoint x: 481, startPoint y: 281, endPoint x: 489, endPoint y: 283, distance: 8.7
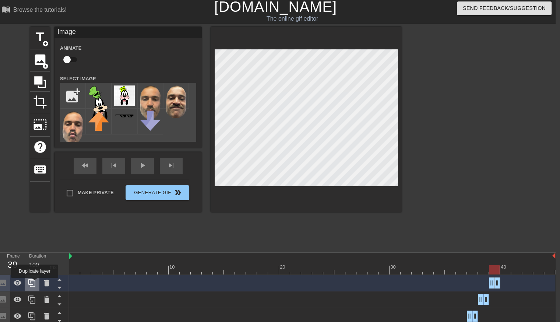
click at [35, 283] on icon at bounding box center [31, 283] width 7 height 8
drag, startPoint x: 498, startPoint y: 282, endPoint x: 506, endPoint y: 283, distance: 8.5
drag, startPoint x: 491, startPoint y: 283, endPoint x: 498, endPoint y: 282, distance: 6.7
click at [498, 282] on div "Image drag_handle drag_handle" at bounding box center [312, 282] width 486 height 11
click at [32, 287] on icon at bounding box center [31, 283] width 7 height 8
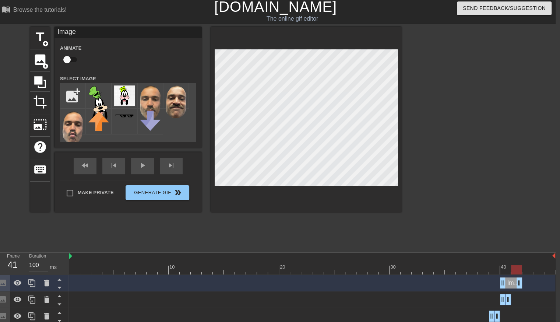
drag, startPoint x: 509, startPoint y: 280, endPoint x: 517, endPoint y: 280, distance: 8.5
drag, startPoint x: 501, startPoint y: 283, endPoint x: 510, endPoint y: 283, distance: 8.5
click at [510, 283] on div "Image drag_handle drag_handle" at bounding box center [312, 282] width 486 height 11
click at [34, 288] on div at bounding box center [32, 283] width 15 height 16
drag, startPoint x: 521, startPoint y: 284, endPoint x: 528, endPoint y: 284, distance: 6.7
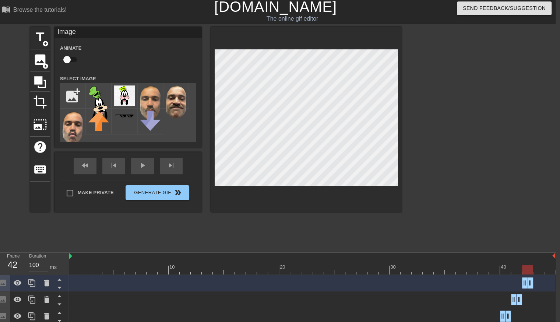
drag, startPoint x: 513, startPoint y: 281, endPoint x: 520, endPoint y: 281, distance: 6.3
click at [520, 281] on div "Image drag_handle drag_handle" at bounding box center [312, 282] width 486 height 11
click at [519, 266] on div at bounding box center [312, 269] width 486 height 9
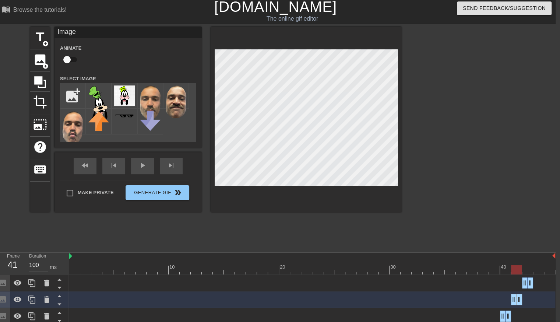
click at [501, 274] on div at bounding box center [312, 269] width 486 height 9
click at [515, 271] on div at bounding box center [312, 269] width 486 height 9
click at [526, 271] on div at bounding box center [312, 269] width 486 height 9
click at [535, 272] on div at bounding box center [312, 269] width 486 height 9
click at [528, 270] on div at bounding box center [312, 269] width 486 height 9
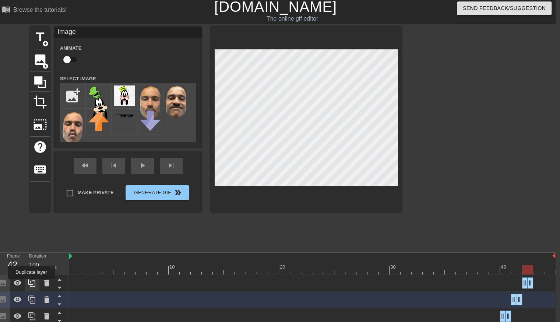
click at [31, 284] on icon at bounding box center [31, 283] width 7 height 8
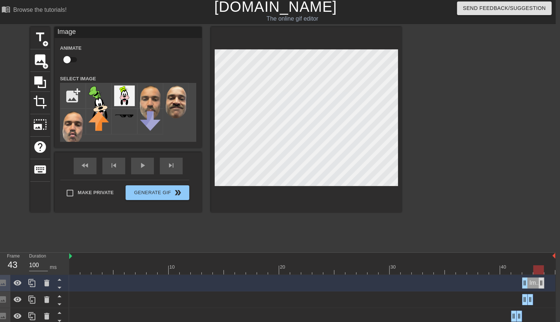
drag, startPoint x: 533, startPoint y: 283, endPoint x: 540, endPoint y: 283, distance: 7.4
drag, startPoint x: 524, startPoint y: 283, endPoint x: 533, endPoint y: 283, distance: 9.2
click at [37, 283] on div at bounding box center [32, 283] width 15 height 16
drag, startPoint x: 541, startPoint y: 282, endPoint x: 550, endPoint y: 280, distance: 9.3
drag, startPoint x: 536, startPoint y: 282, endPoint x: 545, endPoint y: 282, distance: 9.2
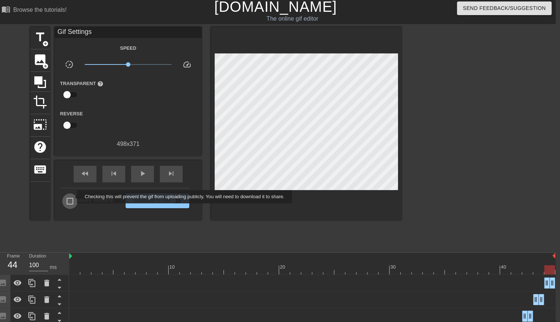
click at [72, 197] on input "Make Private" at bounding box center [69, 200] width 15 height 15
checkbox input "true"
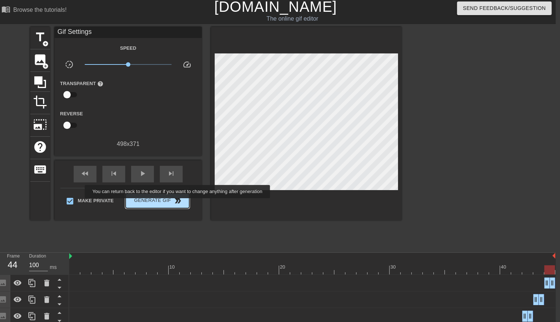
click at [178, 203] on span "double_arrow" at bounding box center [177, 200] width 9 height 9
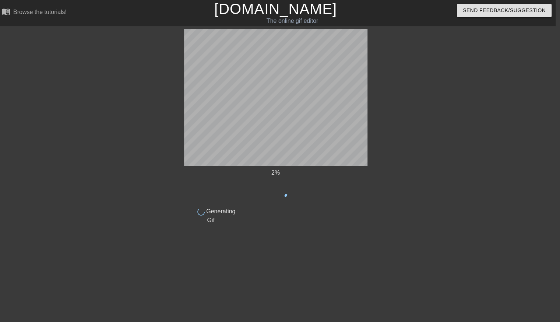
scroll to position [0, 4]
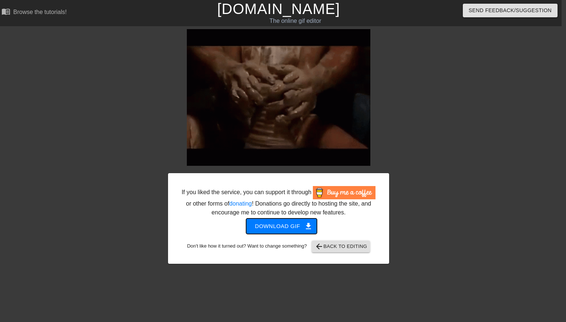
click at [287, 229] on span "Download gif get_app" at bounding box center [281, 226] width 53 height 10
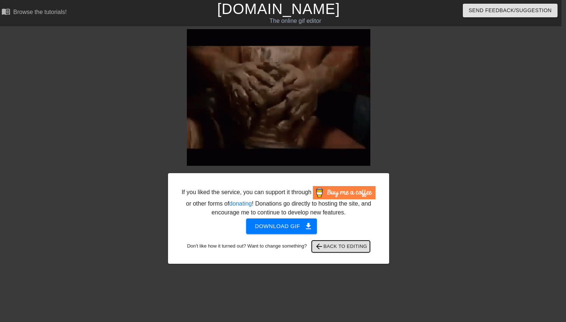
click at [326, 246] on span "arrow_back Back to Editing" at bounding box center [341, 246] width 53 height 9
